Goal: Task Accomplishment & Management: Manage account settings

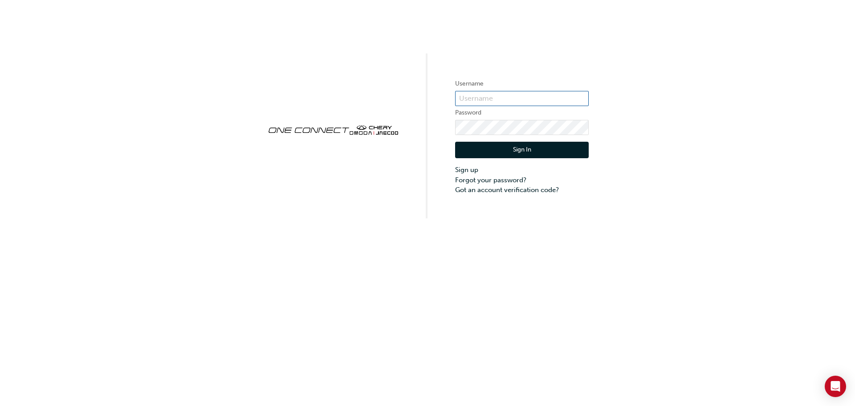
click at [499, 102] on input "text" at bounding box center [522, 98] width 134 height 15
click at [455, 34] on div "Username Password Sign In Sign up Forgot your password? Got an account verifica…" at bounding box center [427, 109] width 855 height 218
click at [495, 97] on input "text" at bounding box center [522, 98] width 134 height 15
type input "tajgiles"
click button "Sign In" at bounding box center [522, 150] width 134 height 17
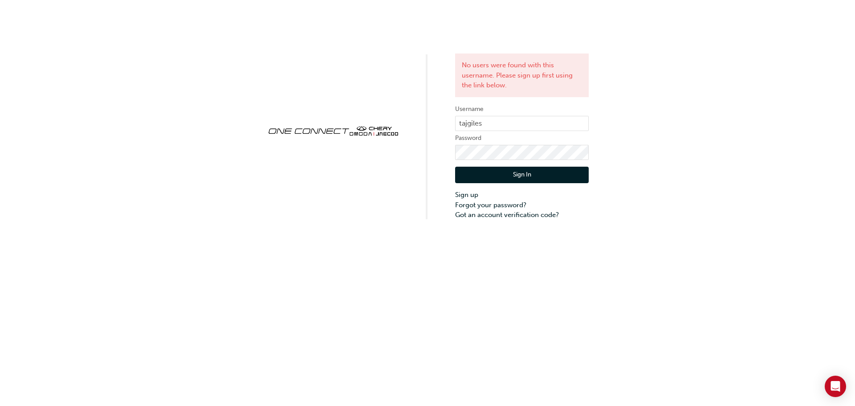
drag, startPoint x: 762, startPoint y: 16, endPoint x: 139, endPoint y: 43, distance: 624.3
click at [138, 44] on div "No users were found with this username. Please sign up first using the link bel…" at bounding box center [427, 110] width 855 height 220
drag, startPoint x: 123, startPoint y: 0, endPoint x: 250, endPoint y: 189, distance: 228.0
click at [254, 195] on div "No users were found with this username. Please sign up first using the link bel…" at bounding box center [427, 110] width 855 height 220
